Goal: Information Seeking & Learning: Learn about a topic

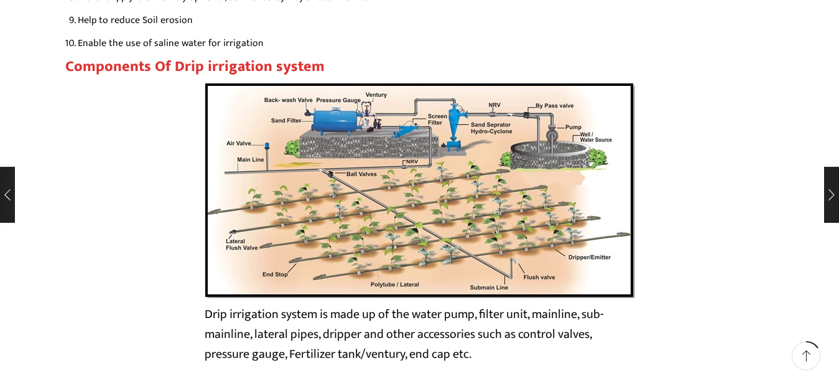
scroll to position [2159, 0]
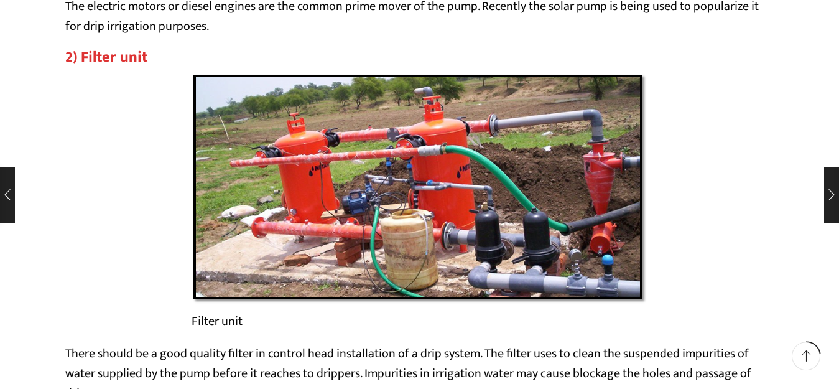
scroll to position [3079, 0]
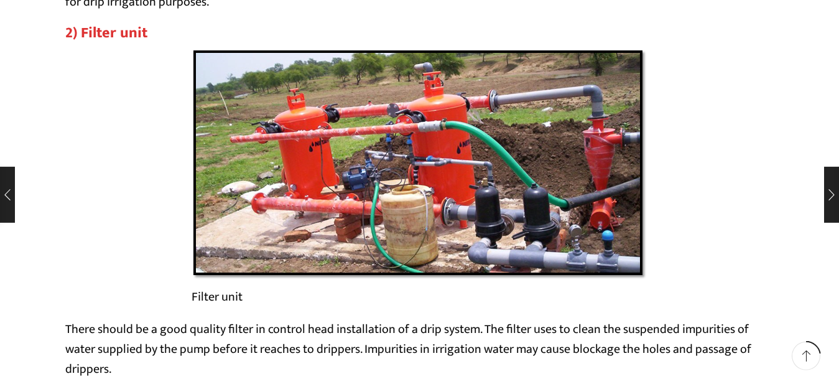
click at [744, 242] on div "Filter unit" at bounding box center [419, 184] width 709 height 271
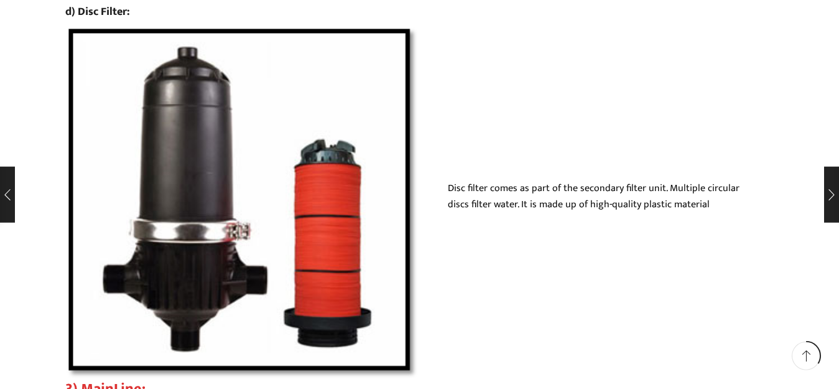
scroll to position [4765, 0]
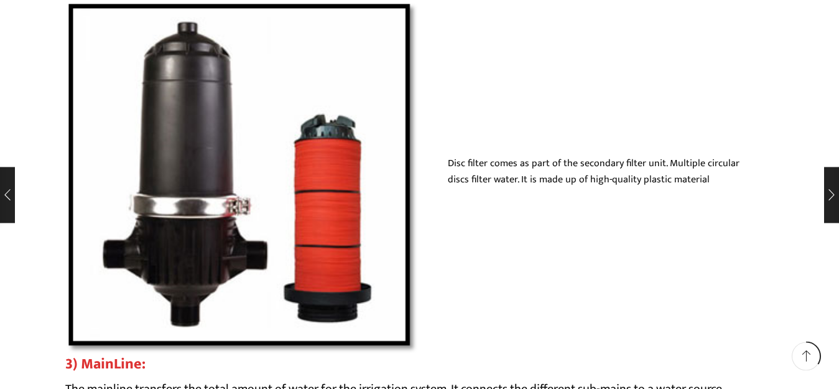
click at [572, 236] on div "Disc filter comes as part of the secondary filter unit. Multiple circular discs…" at bounding box center [419, 178] width 709 height 355
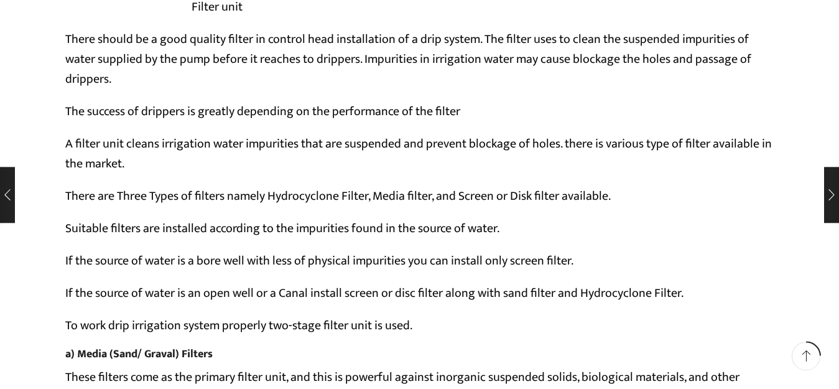
scroll to position [3411, 0]
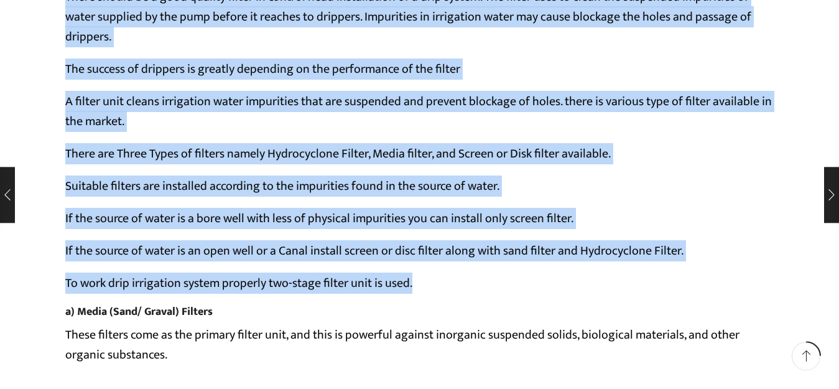
drag, startPoint x: 65, startPoint y: 136, endPoint x: 449, endPoint y: 313, distance: 423.1
copy div "There should be a good quality filter in control head installation of a drip sy…"
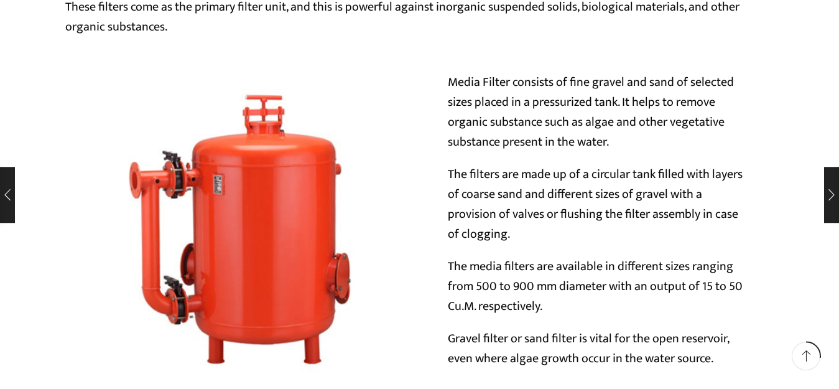
scroll to position [3714, 0]
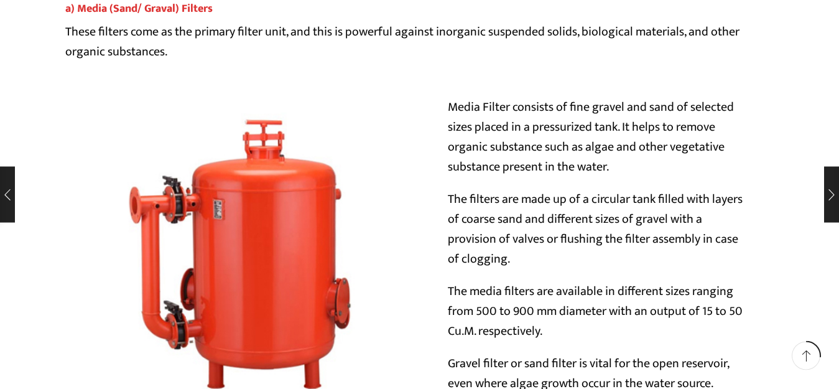
click at [65, 18] on link "a) Media (Sand/ Graval) Filters" at bounding box center [138, 8] width 147 height 19
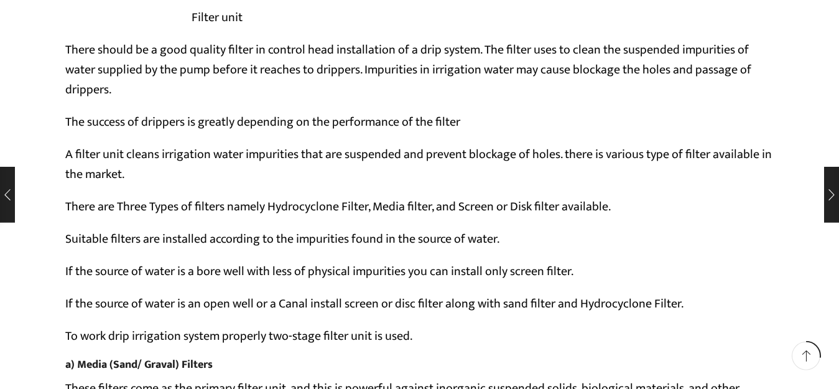
scroll to position [3961, 0]
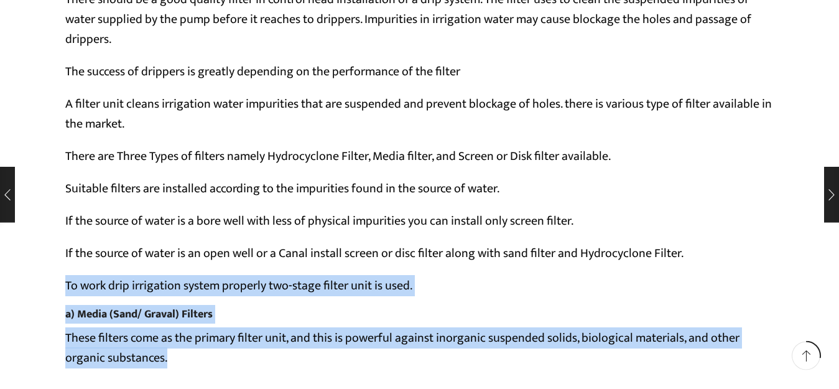
drag, startPoint x: 66, startPoint y: 98, endPoint x: 411, endPoint y: 165, distance: 351.3
copy div "To work drip irrigation system properly two-stage filter unit is used. a) Media…"
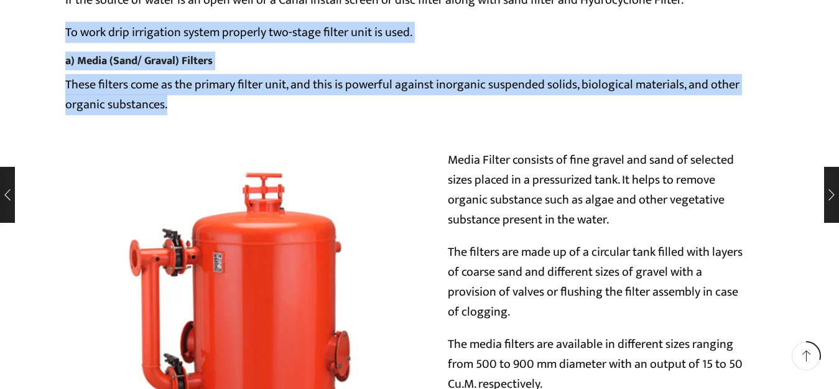
scroll to position [4240, 0]
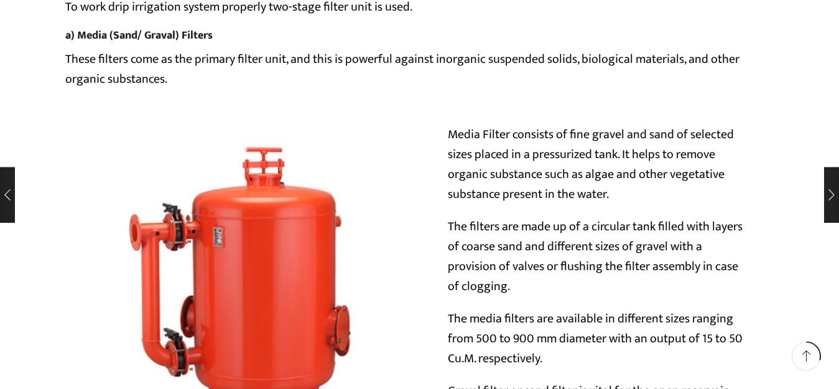
drag, startPoint x: 449, startPoint y: 225, endPoint x: 465, endPoint y: 325, distance: 102.2
copy div "even where algae growth occur in the water source. b) Hydrocyclone Filter If th…"
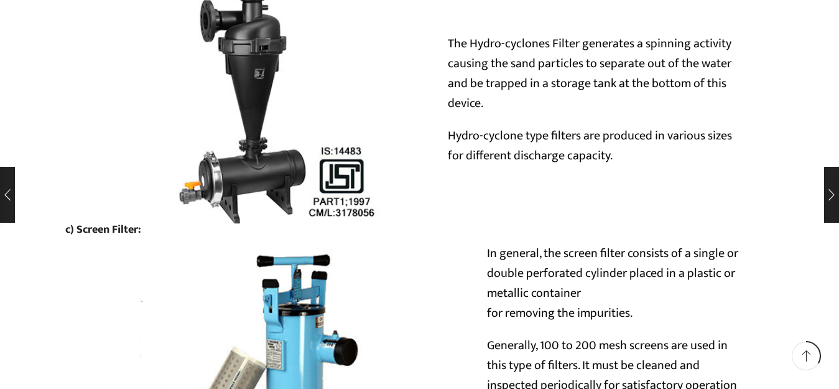
scroll to position [4805, 0]
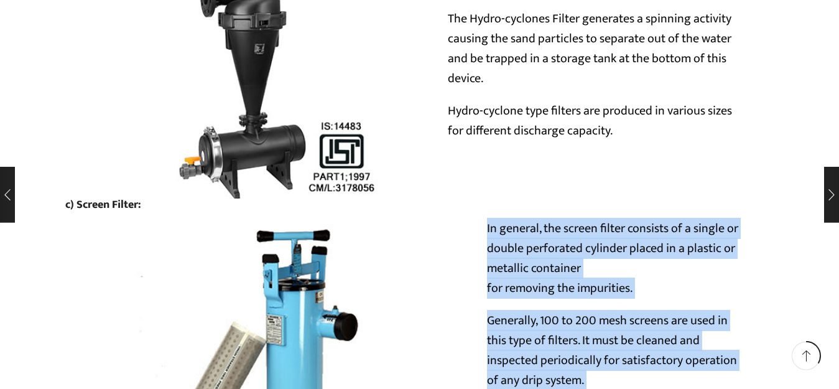
drag, startPoint x: 486, startPoint y: 38, endPoint x: 633, endPoint y: 281, distance: 283.6
click at [633, 281] on div "In general, the screen filter consists of a single or double perforated cylinde…" at bounding box center [618, 356] width 312 height 276
copy div "In general, the screen filter consists of a single or double perforated cylinde…"
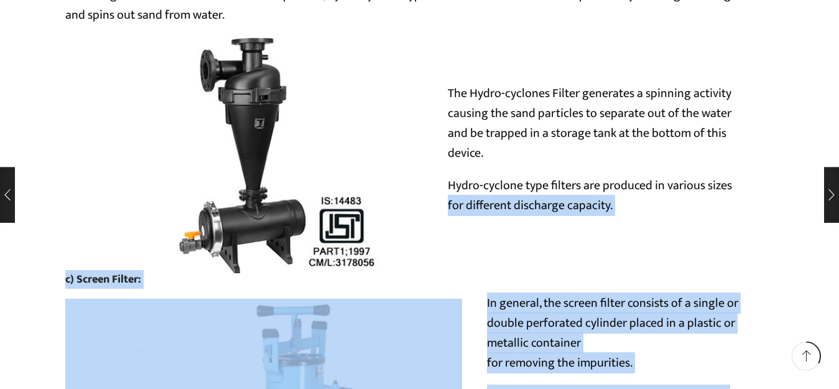
drag, startPoint x: 447, startPoint y: 19, endPoint x: 646, endPoint y: 373, distance: 405.8
copy div "for different discharge capacity. c) Screen Filter: In general, the screen filt…"
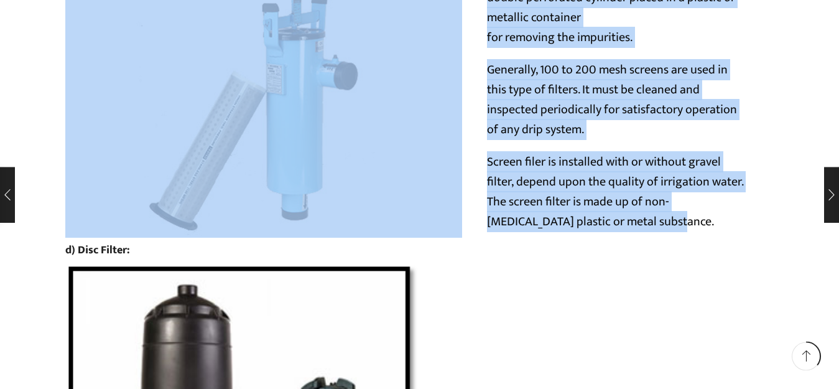
scroll to position [5080, 0]
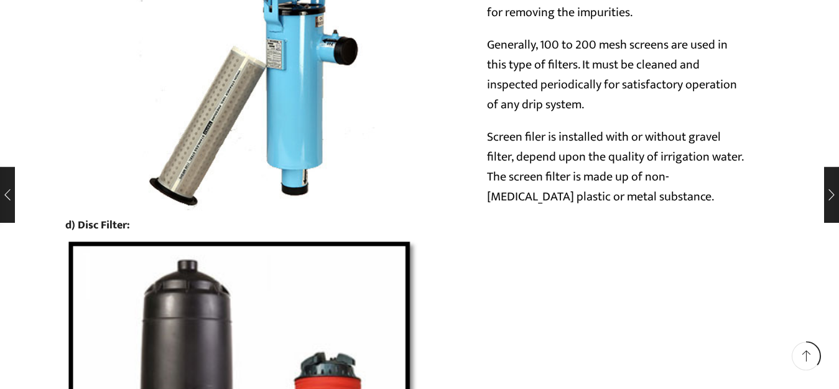
drag, startPoint x: 449, startPoint y: 214, endPoint x: 711, endPoint y: 228, distance: 262.3
copy p "Disc filter comes as part of the secondary filter unit. Multiple circular discs…"
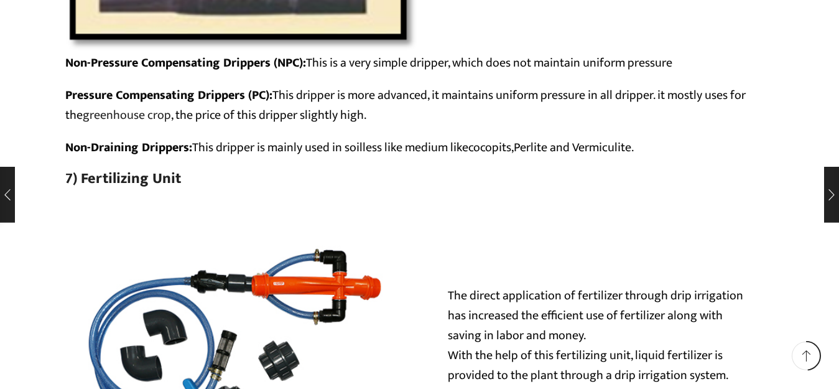
scroll to position [6857, 0]
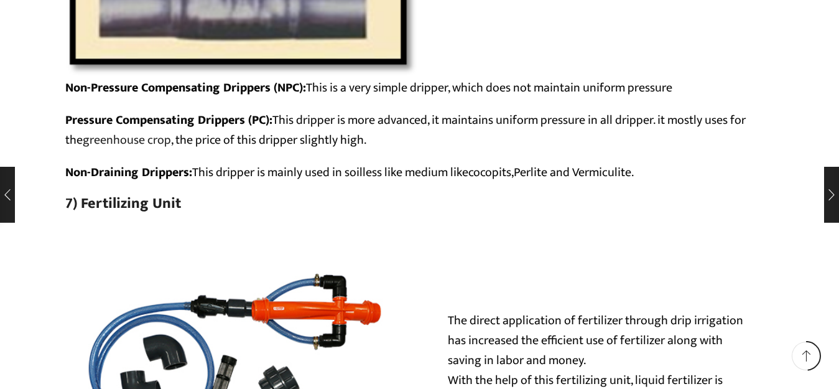
drag, startPoint x: 450, startPoint y: 131, endPoint x: 571, endPoint y: 268, distance: 182.4
click at [571, 310] on p "The direct application of fertilizer through drip irrigation has increased the …" at bounding box center [597, 389] width 298 height 159
copy p "The direct application of fertilizer through drip irrigation has increased the …"
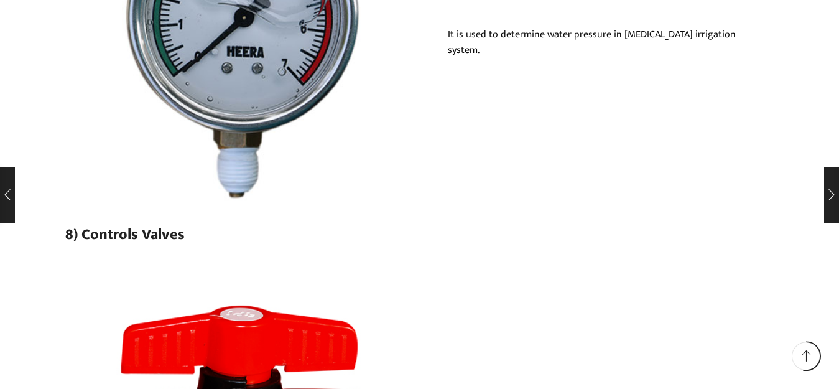
scroll to position [7658, 0]
